Goal: Contribute content: Contribute content

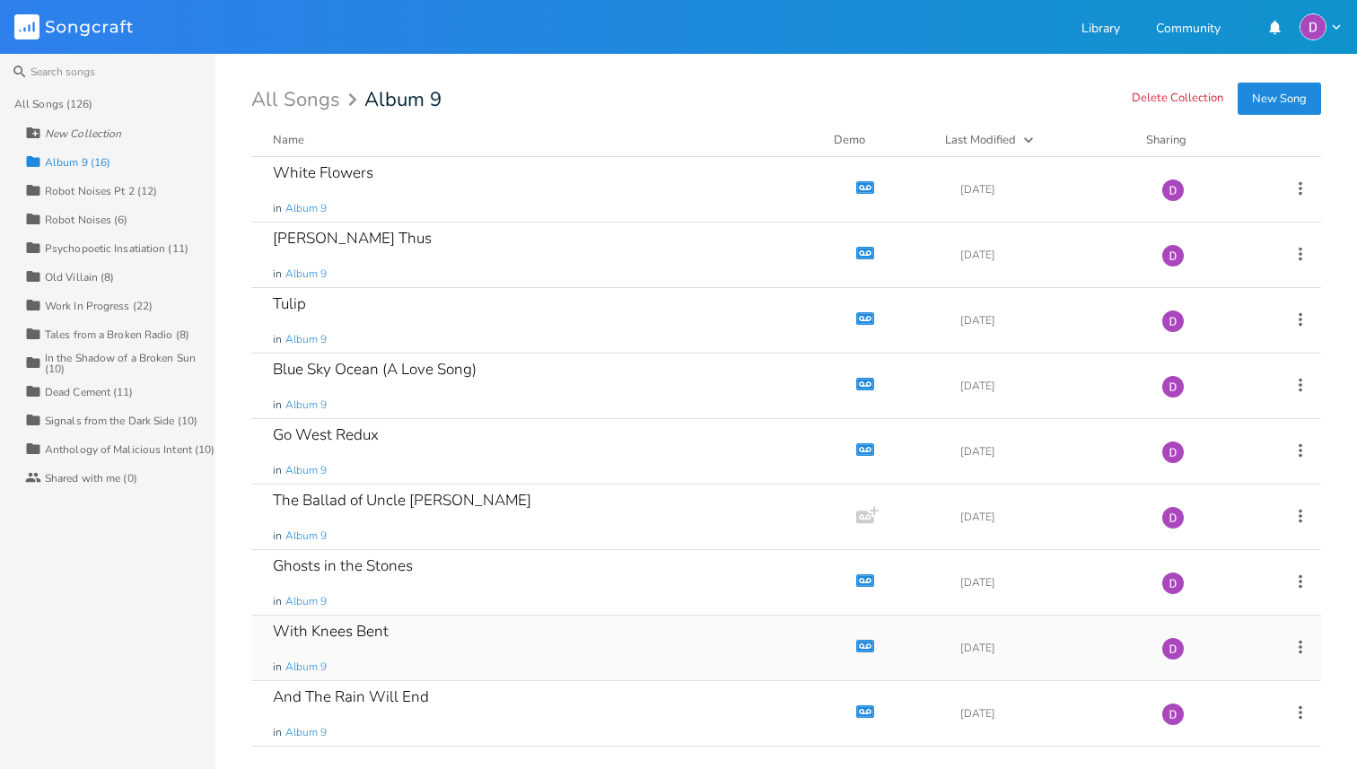
scroll to position [450, 0]
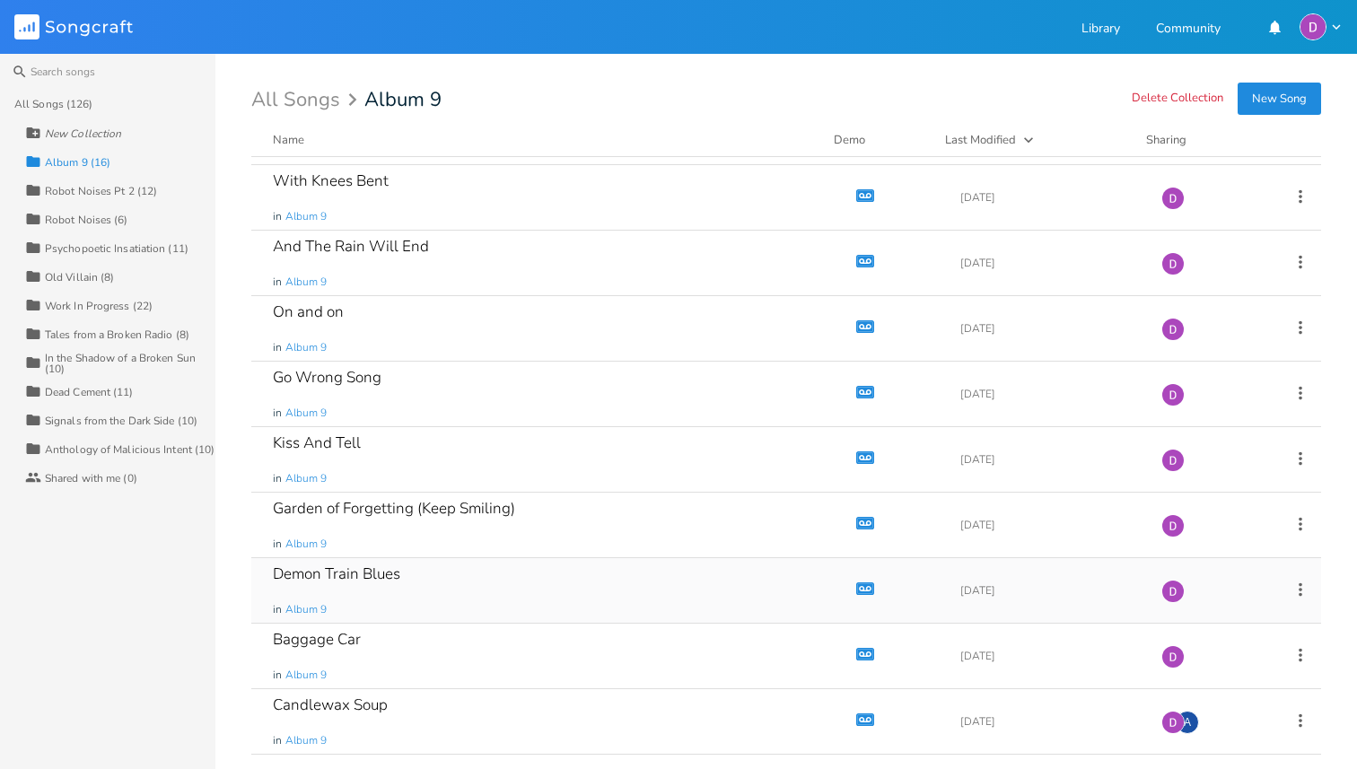
click at [438, 576] on div "Demon Train Blues in Album 9" at bounding box center [550, 590] width 555 height 65
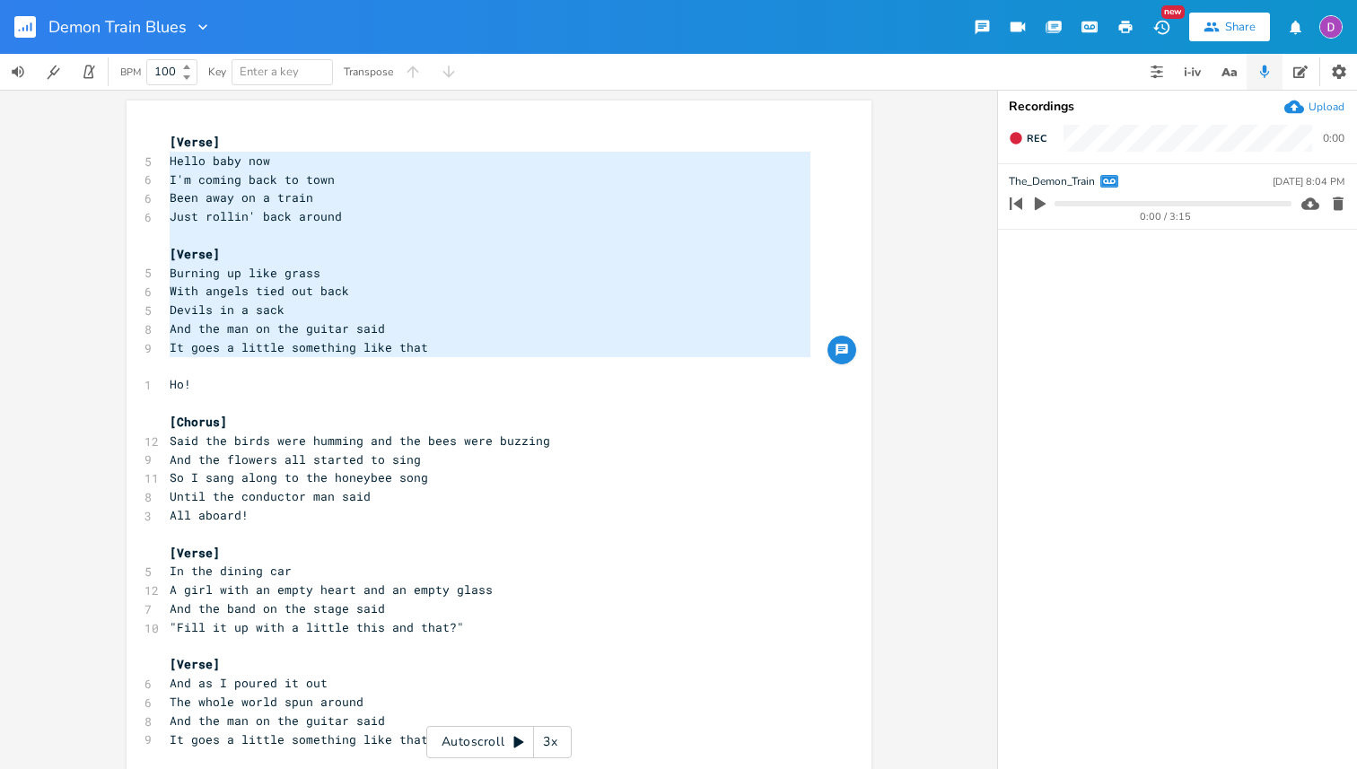
drag, startPoint x: 165, startPoint y: 158, endPoint x: 175, endPoint y: 365, distance: 207.5
click at [171, 554] on div "[Verse] 5 Hello baby now 6 I'm coming back to town 6 Been away on a train 6 Jus…" at bounding box center [490, 637] width 648 height 1008
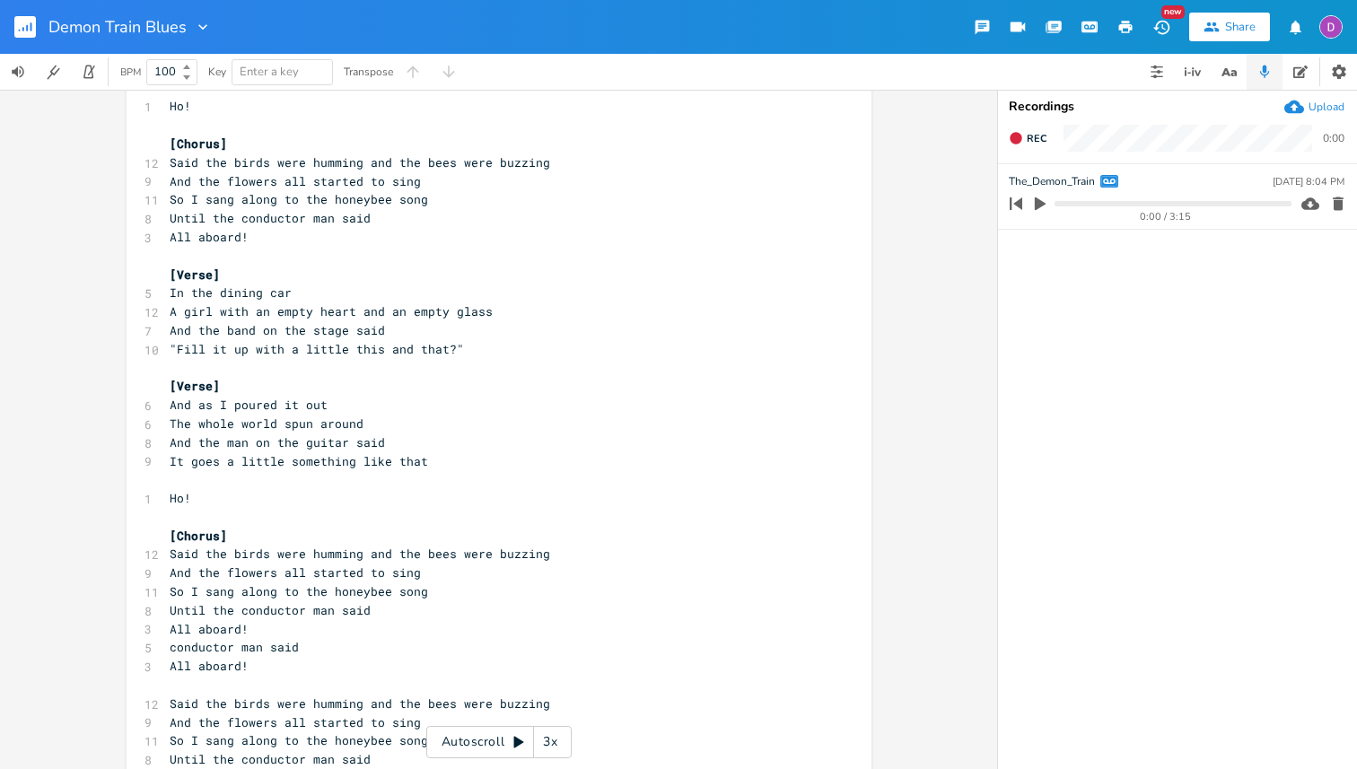
scroll to position [407, 0]
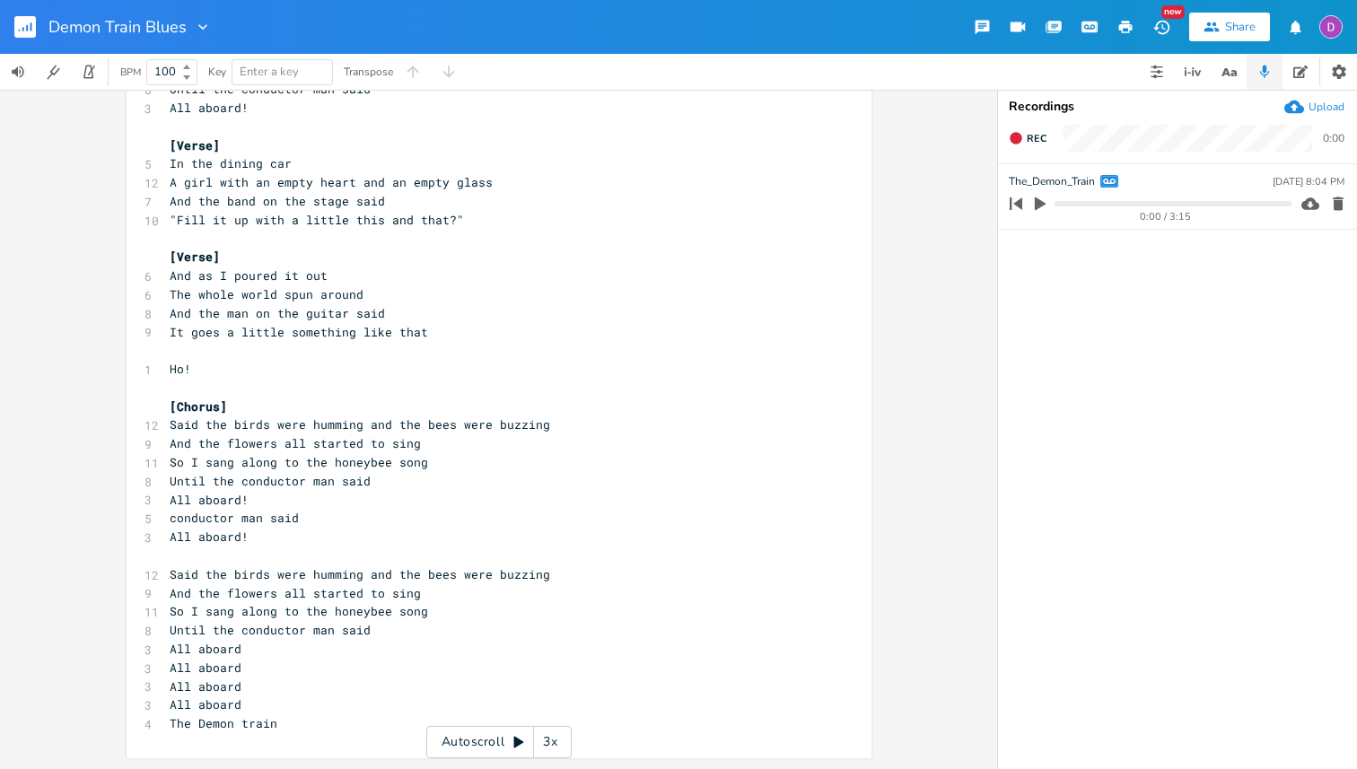
type textarea "Hello baby now I'm coming back to town Been away on a train Just rollin' back a…"
click at [282, 722] on pre "The Demon train" at bounding box center [490, 723] width 648 height 19
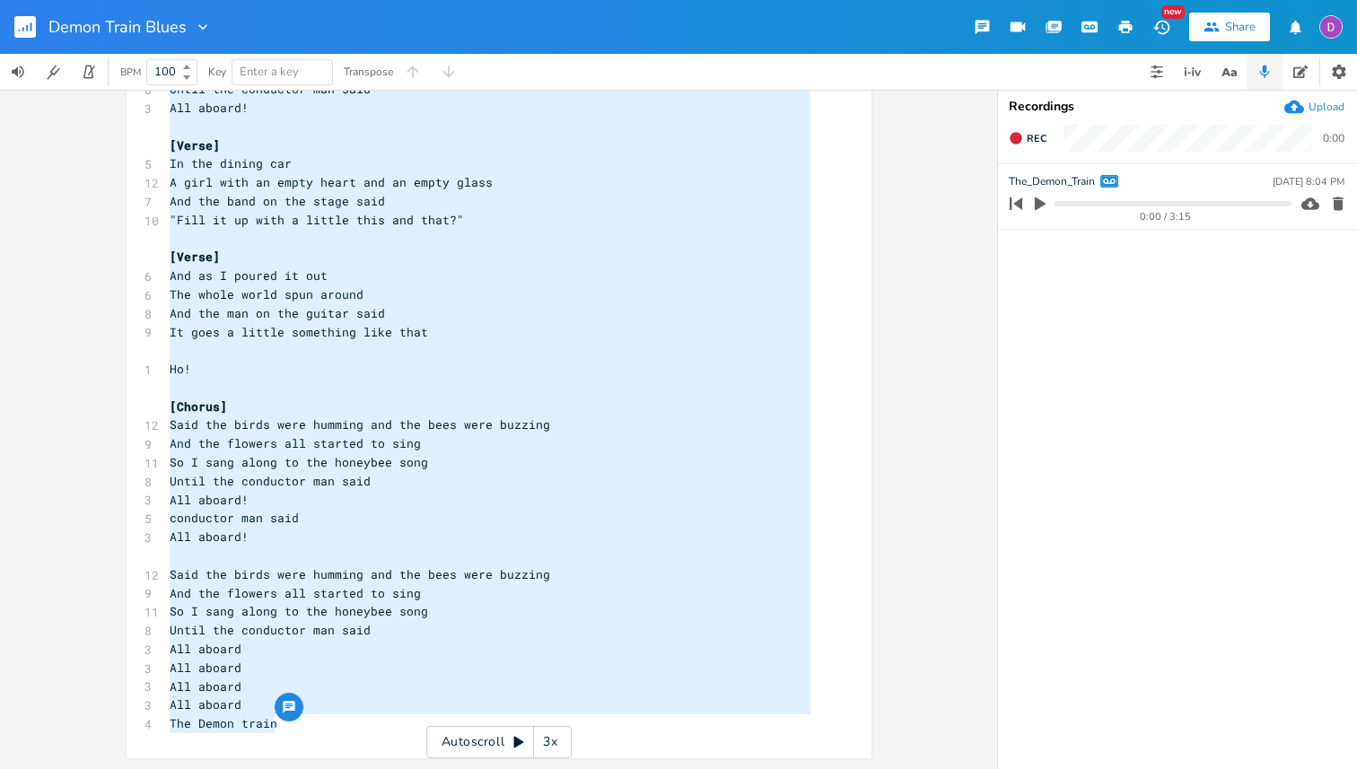
click at [1315, 109] on div "Upload" at bounding box center [1326, 107] width 36 height 14
click at [1089, 22] on icon "button" at bounding box center [1088, 26] width 13 height 9
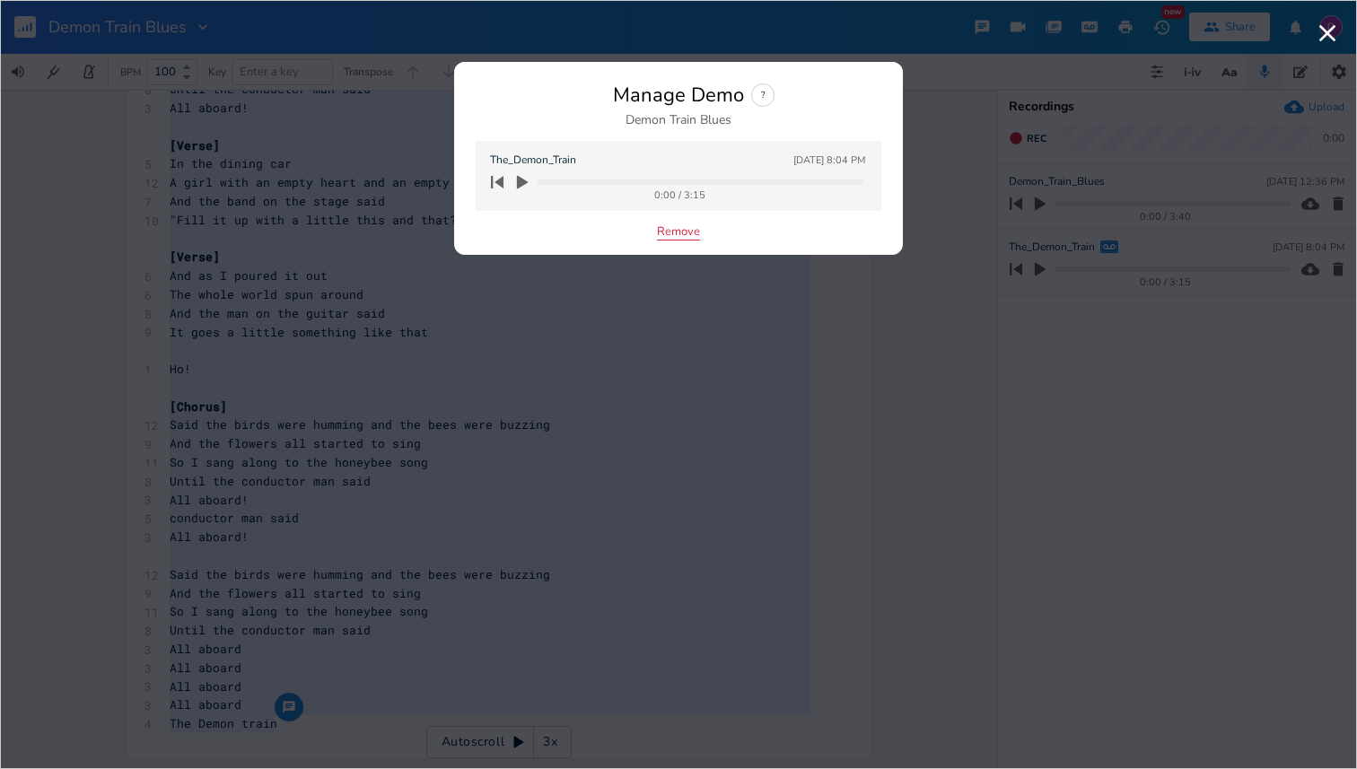
click at [678, 227] on button "Remove" at bounding box center [678, 232] width 43 height 15
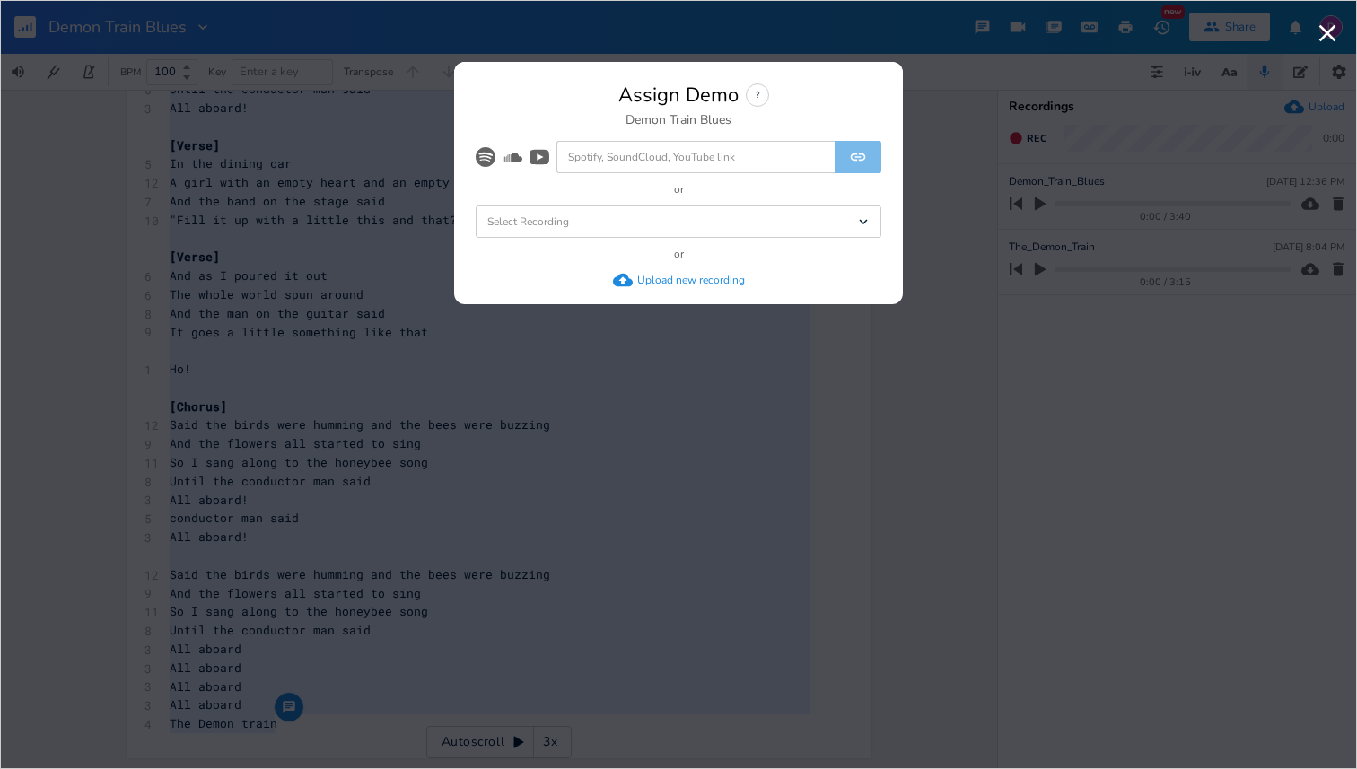
click at [668, 225] on div "Select Recording Dropdown" at bounding box center [679, 222] width 406 height 32
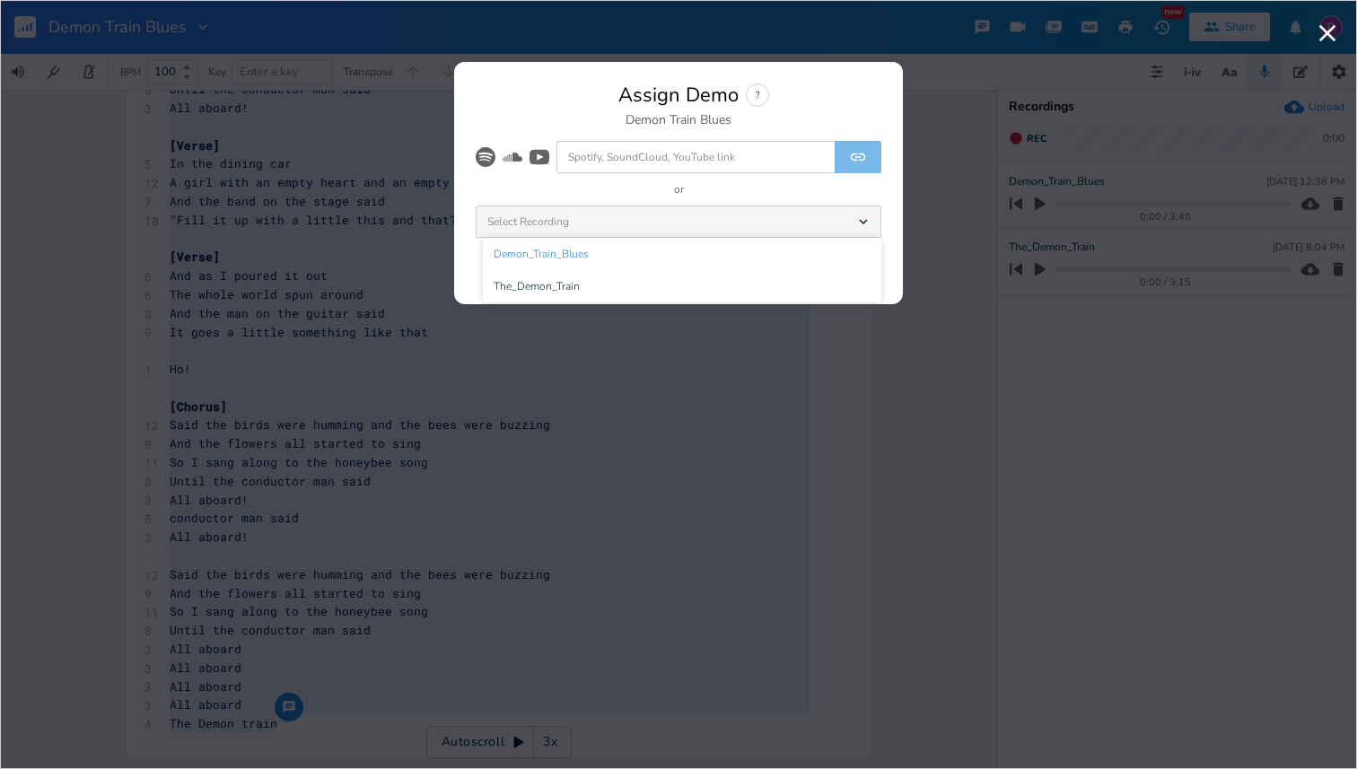
click at [634, 251] on li "Demon_Train_Blues" at bounding box center [682, 254] width 398 height 32
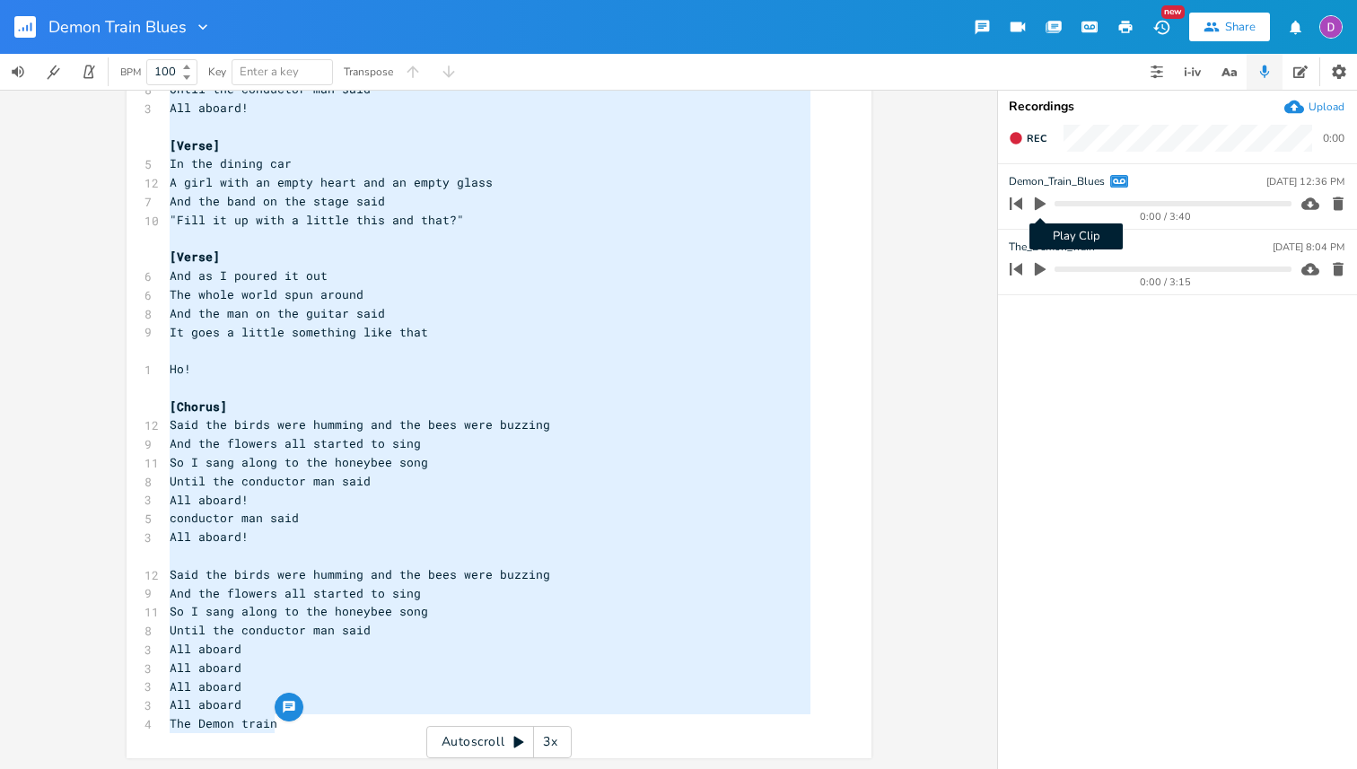
click at [1040, 206] on icon "button" at bounding box center [1040, 203] width 11 height 13
click at [1040, 206] on icon "button" at bounding box center [1040, 204] width 14 height 14
